Goal: Task Accomplishment & Management: Manage account settings

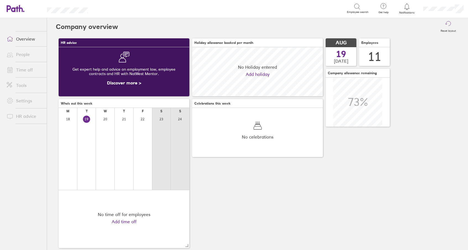
scroll to position [49, 131]
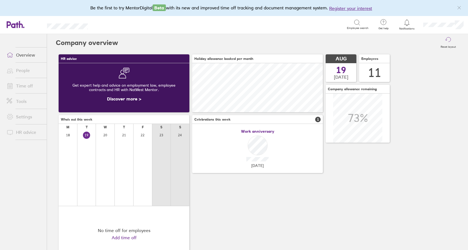
click at [28, 86] on link "Time off" at bounding box center [24, 85] width 44 height 11
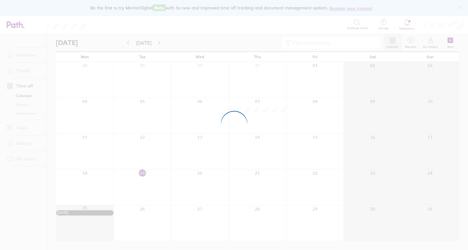
click at [155, 40] on div at bounding box center [234, 125] width 468 height 250
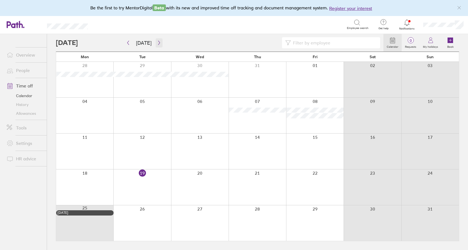
click at [157, 43] on icon "button" at bounding box center [159, 43] width 4 height 4
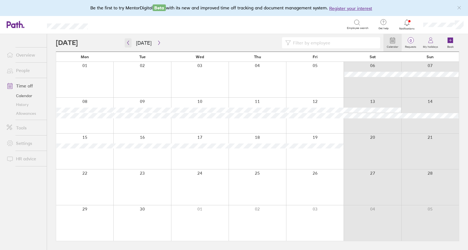
click at [130, 46] on button "button" at bounding box center [128, 42] width 7 height 9
